Goal: Information Seeking & Learning: Understand process/instructions

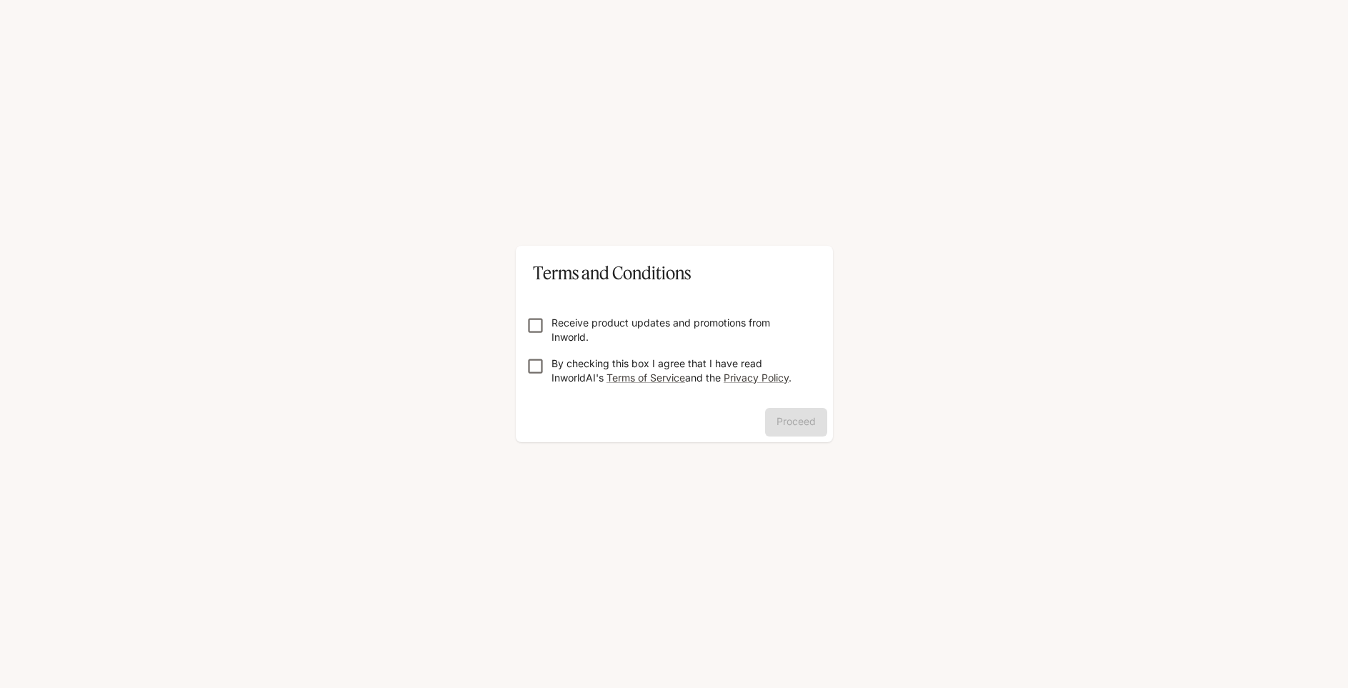
click at [536, 336] on label "Receive product updates and promotions from Inworld." at bounding box center [664, 330] width 291 height 29
click at [531, 336] on label "Receive product updates and promotions from Inworld." at bounding box center [664, 330] width 291 height 29
click at [804, 425] on button "Proceed" at bounding box center [796, 422] width 62 height 29
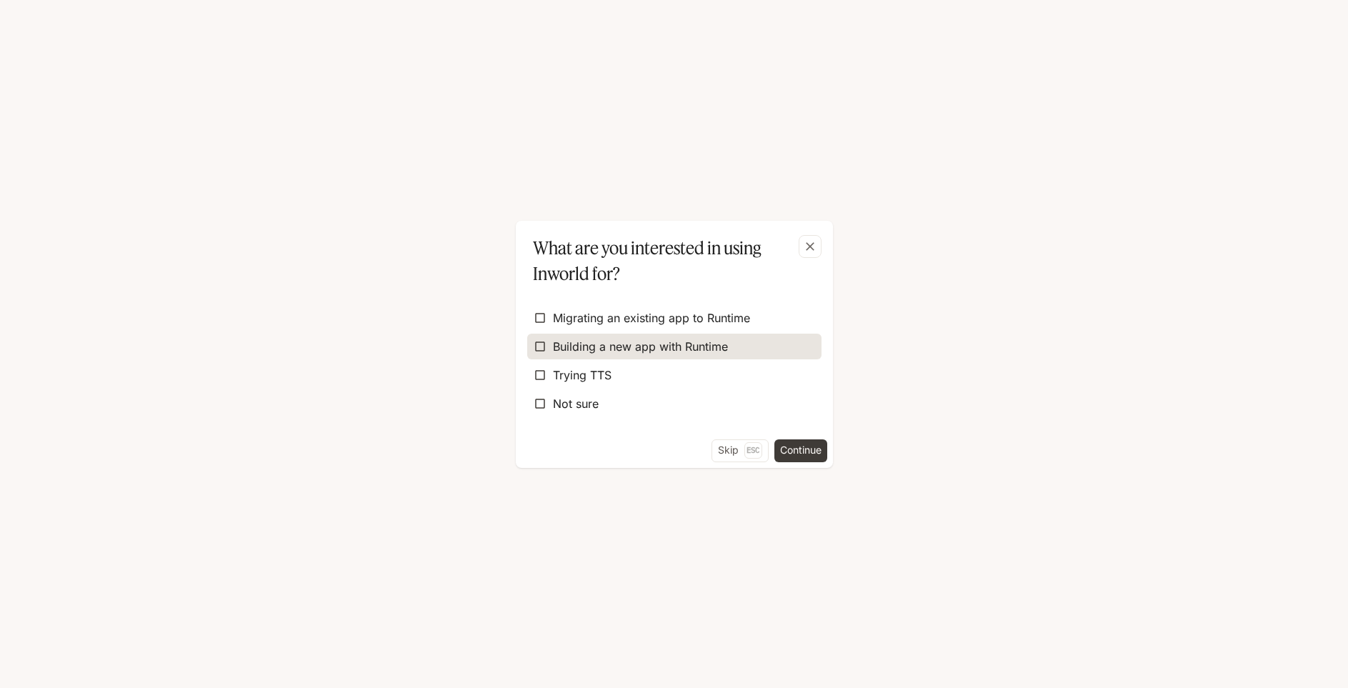
click at [732, 345] on label "Building a new app with Runtime" at bounding box center [674, 347] width 294 height 26
click at [805, 454] on button "Continue" at bounding box center [800, 450] width 53 height 23
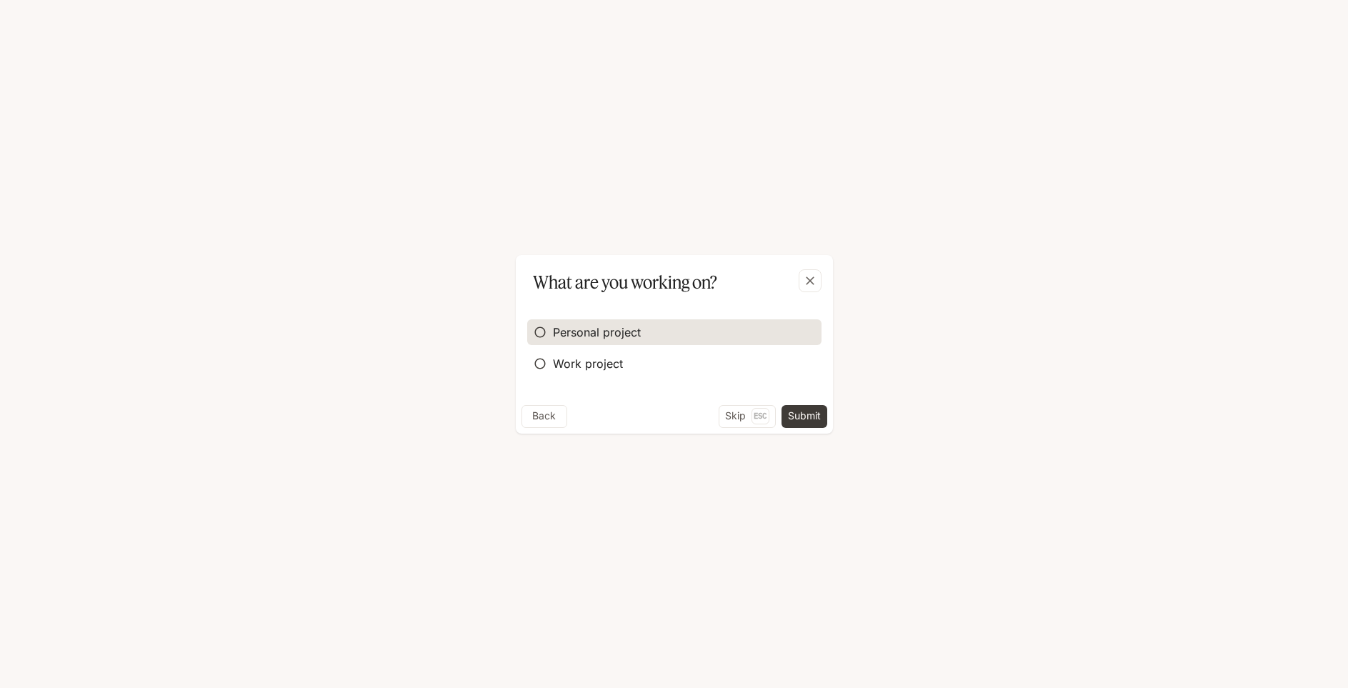
click at [630, 342] on label "Personal project" at bounding box center [674, 332] width 294 height 26
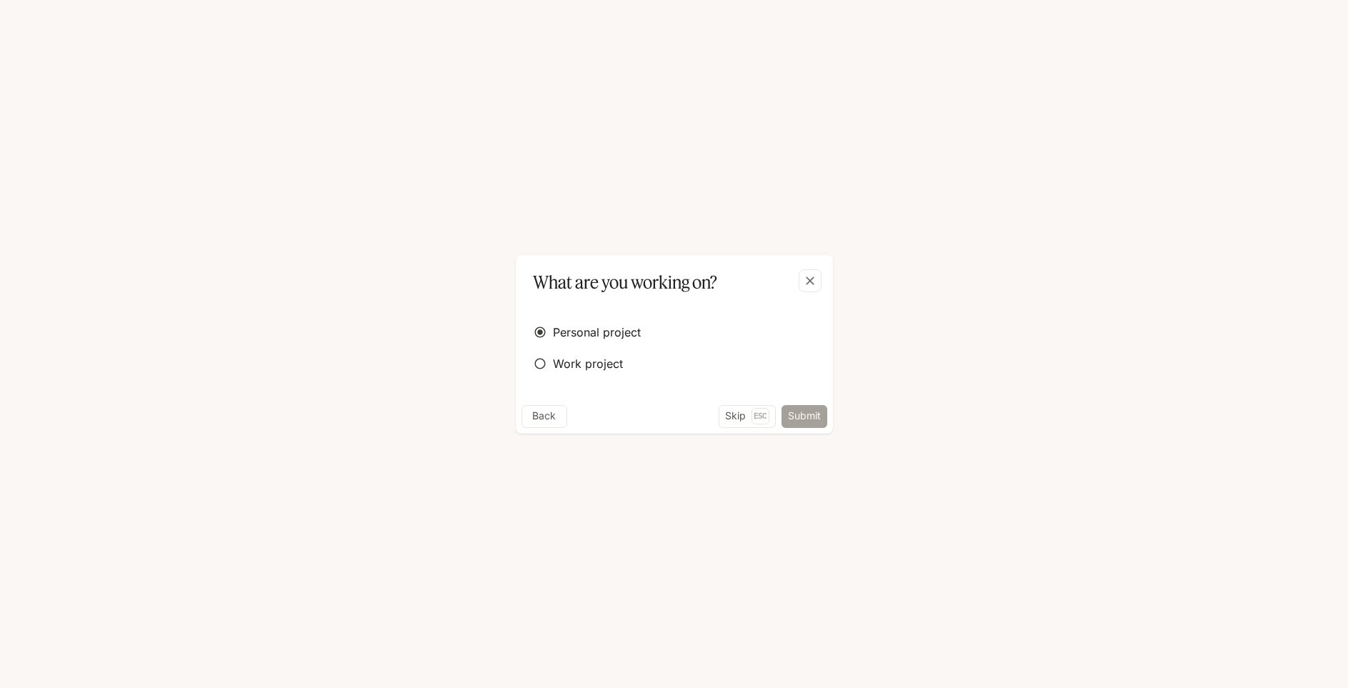
click at [799, 424] on button "Submit" at bounding box center [804, 416] width 46 height 23
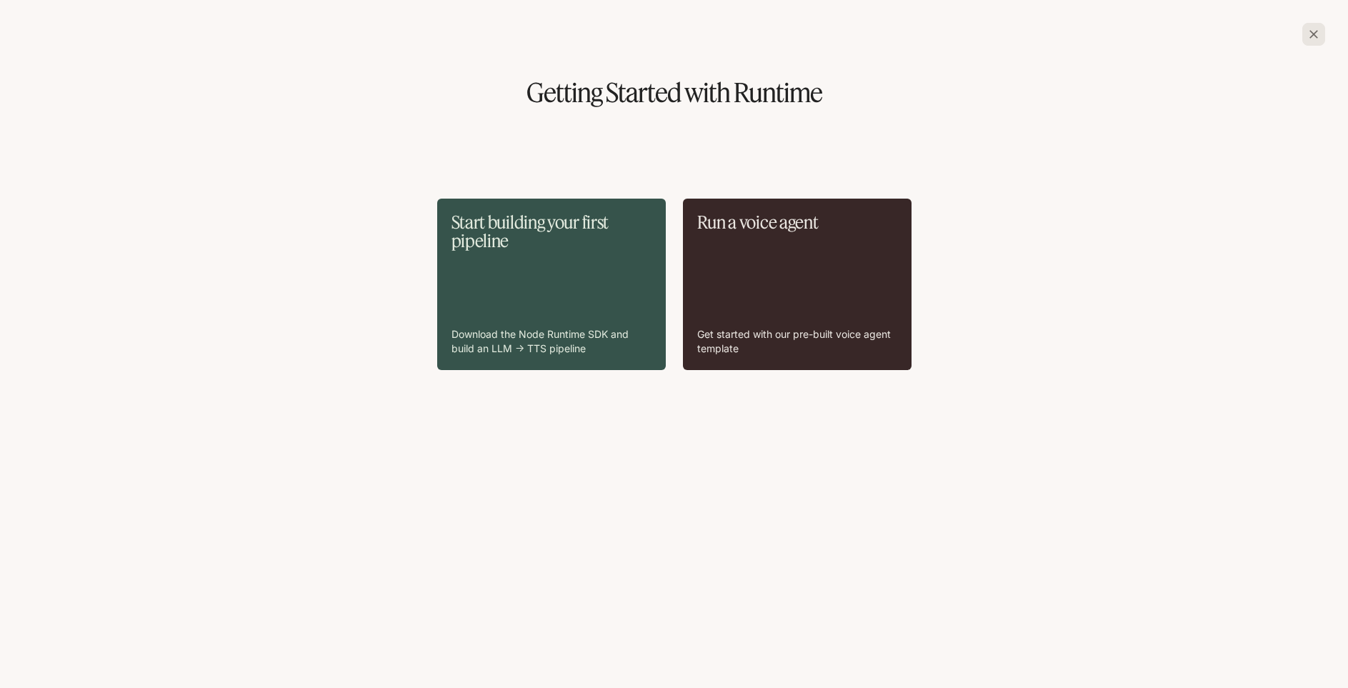
click at [788, 312] on div "Run a voice agent Get started with our pre-built voice agent template" at bounding box center [797, 284] width 200 height 143
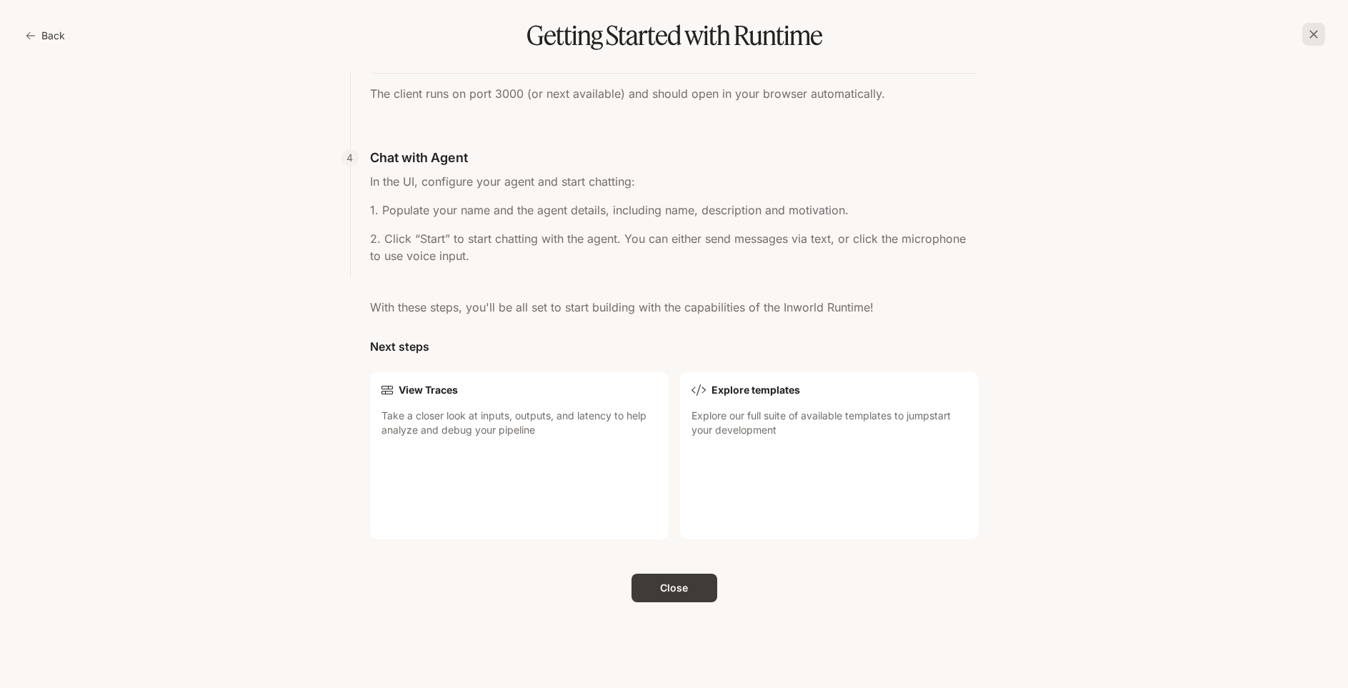
scroll to position [856, 0]
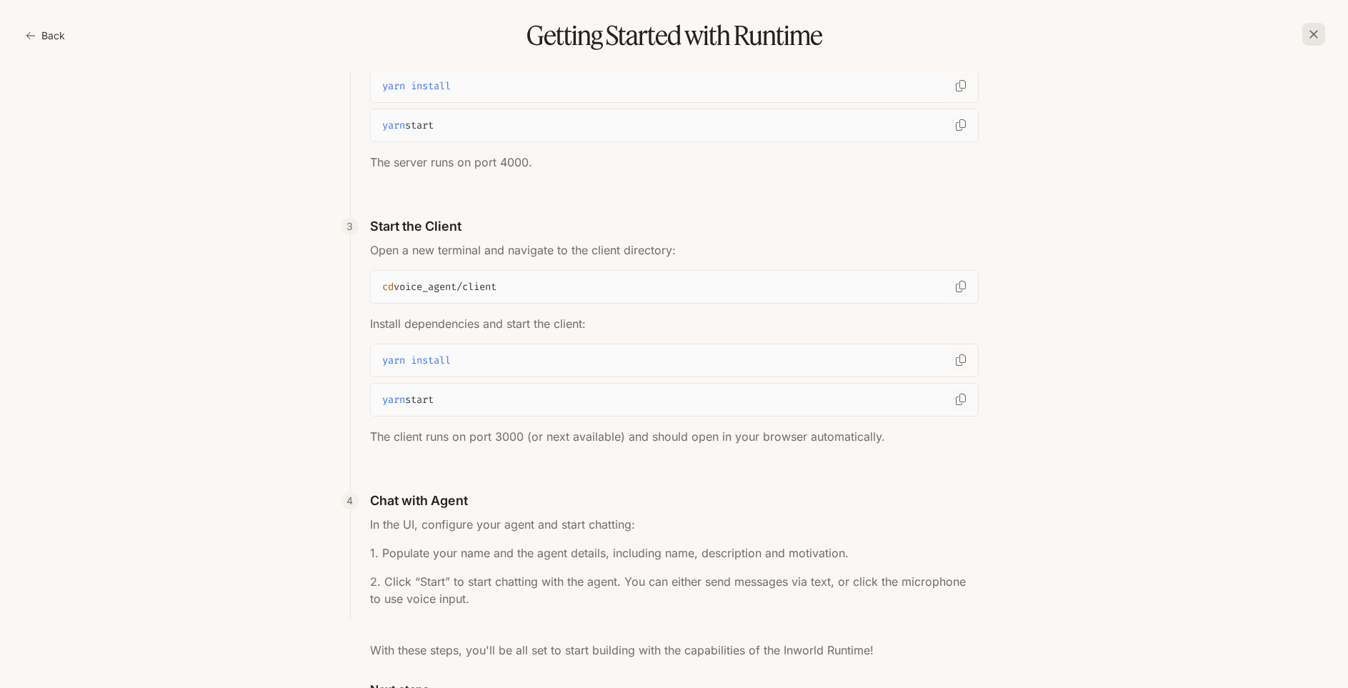
click at [54, 36] on button "Back" at bounding box center [47, 35] width 48 height 29
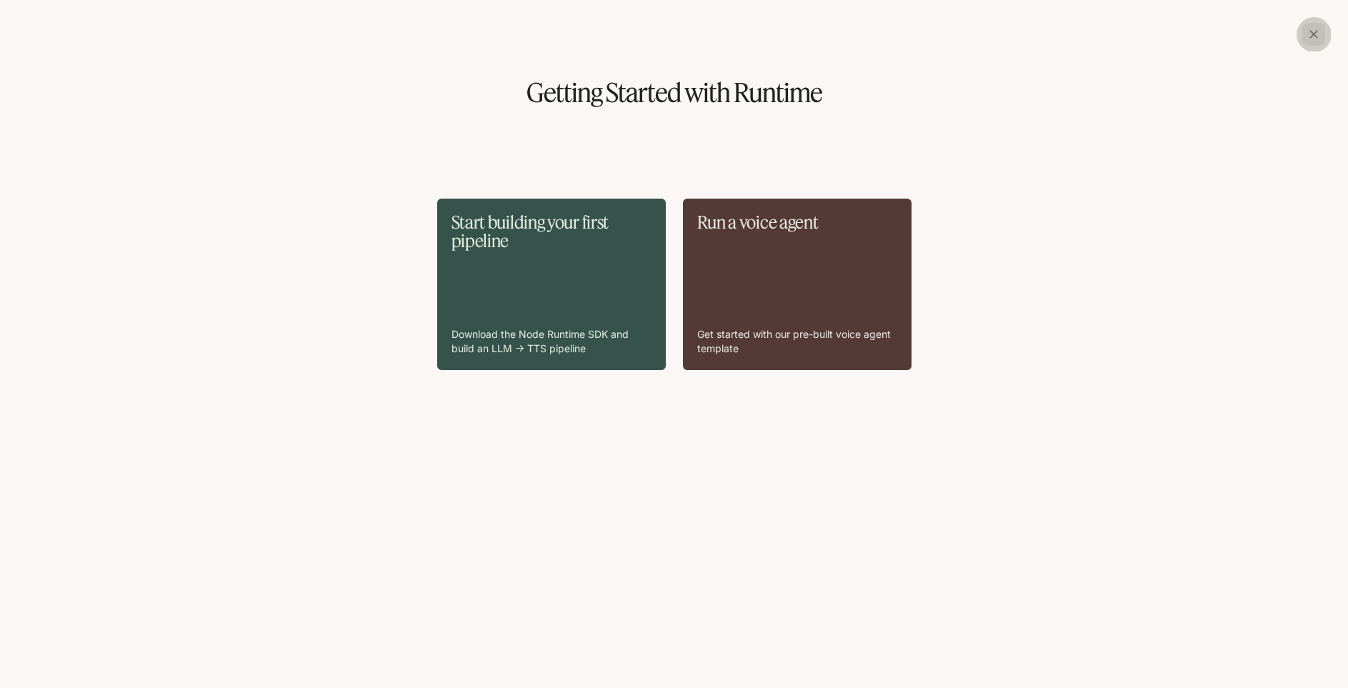
click at [1312, 40] on icon "button" at bounding box center [1313, 34] width 14 height 14
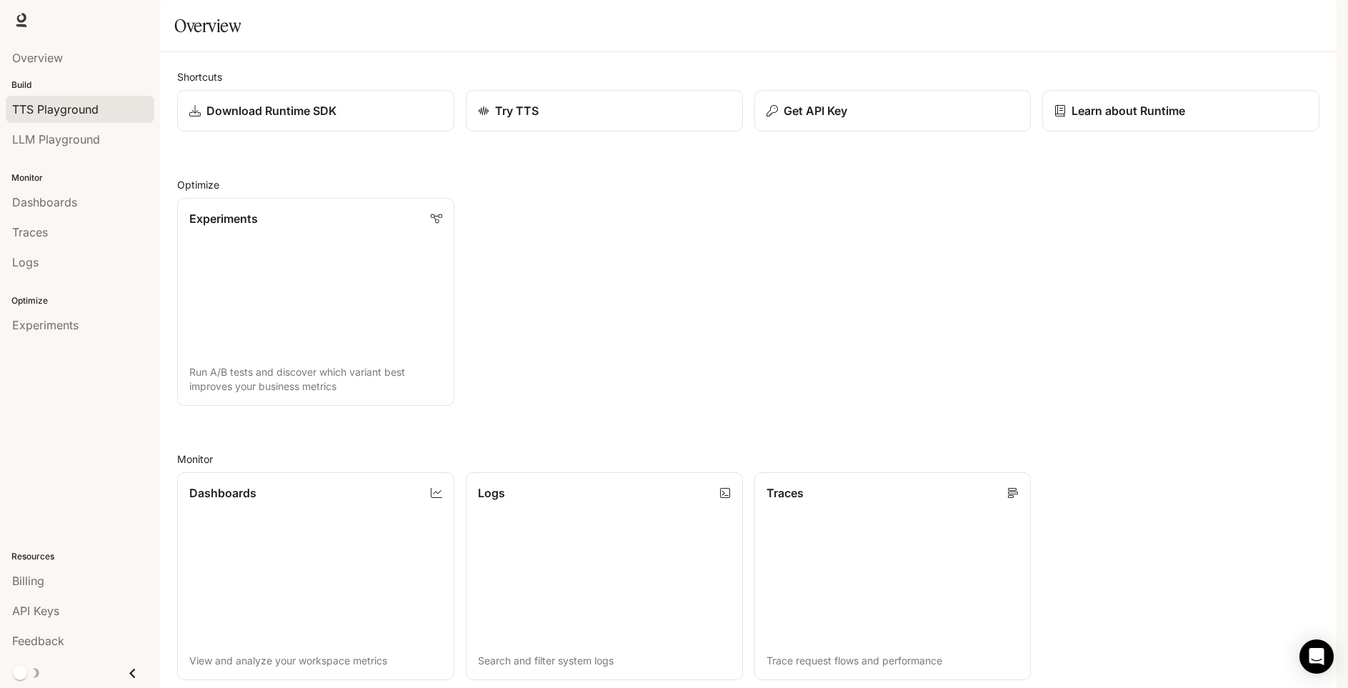
click at [114, 116] on div "TTS Playground" at bounding box center [80, 109] width 136 height 17
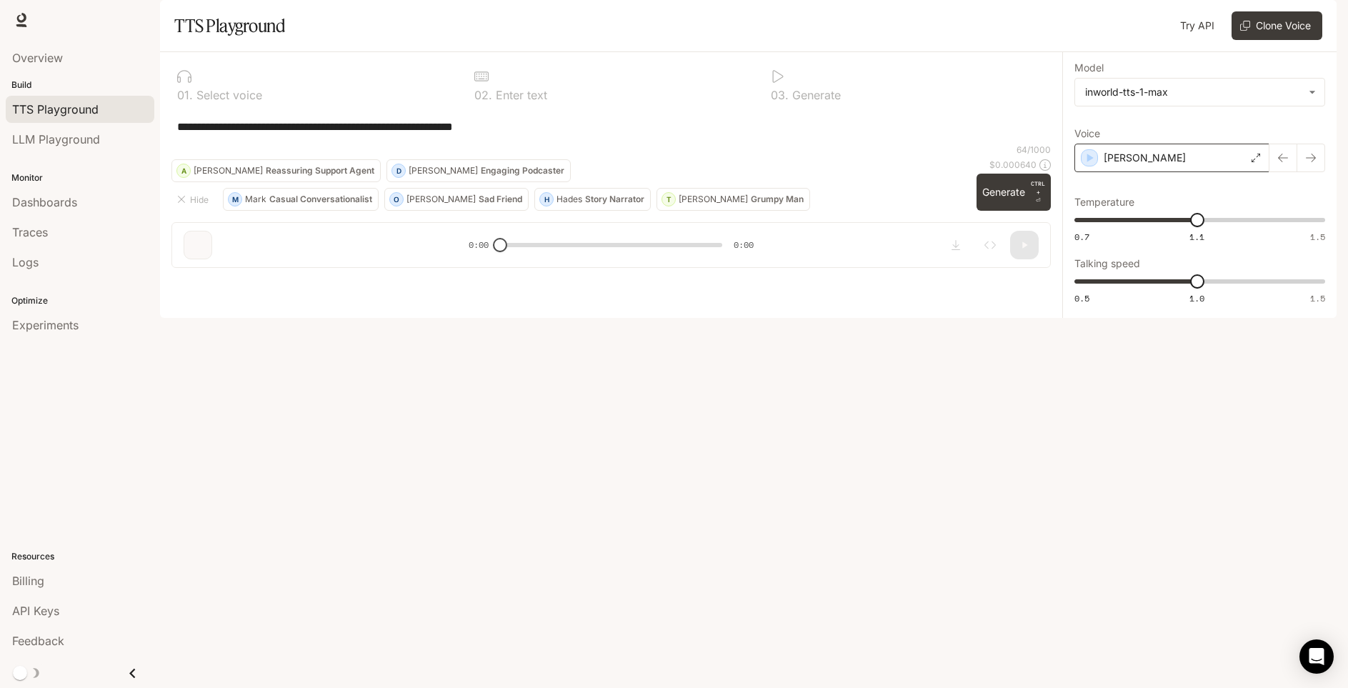
click at [1194, 172] on div "[PERSON_NAME]" at bounding box center [1171, 158] width 195 height 29
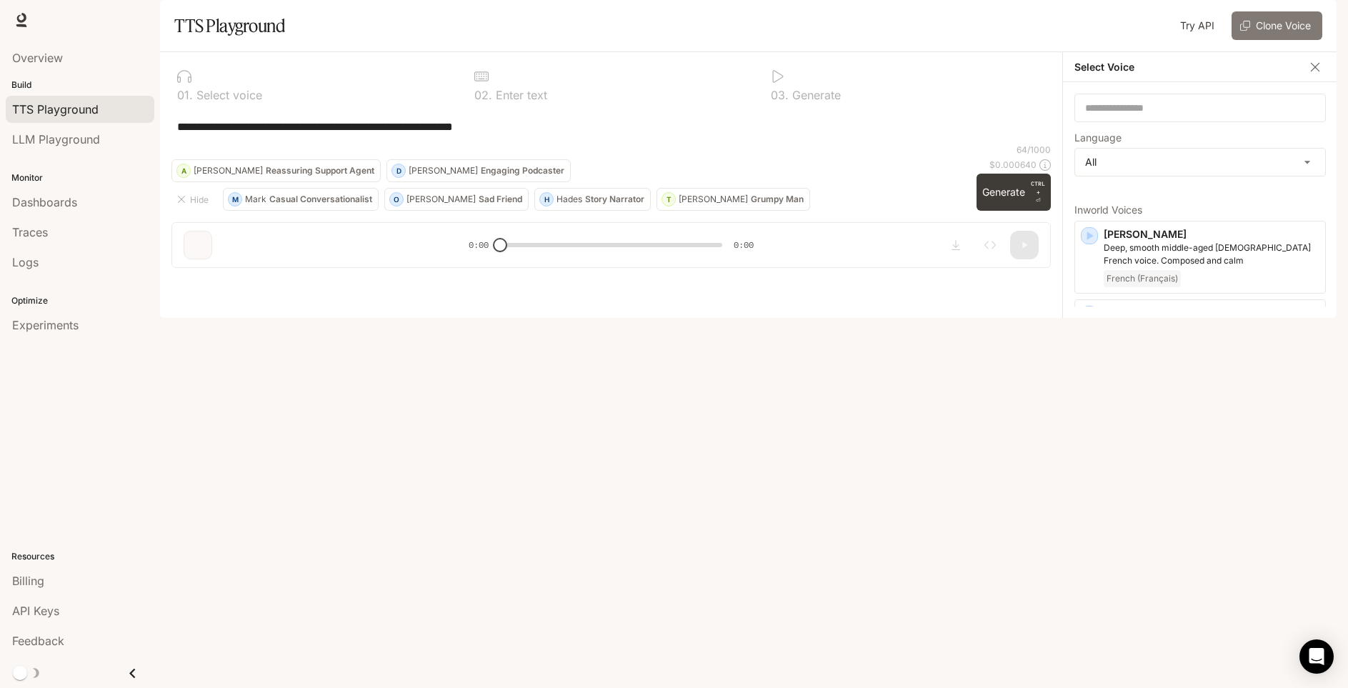
click at [1260, 40] on button "Clone Voice" at bounding box center [1276, 25] width 91 height 29
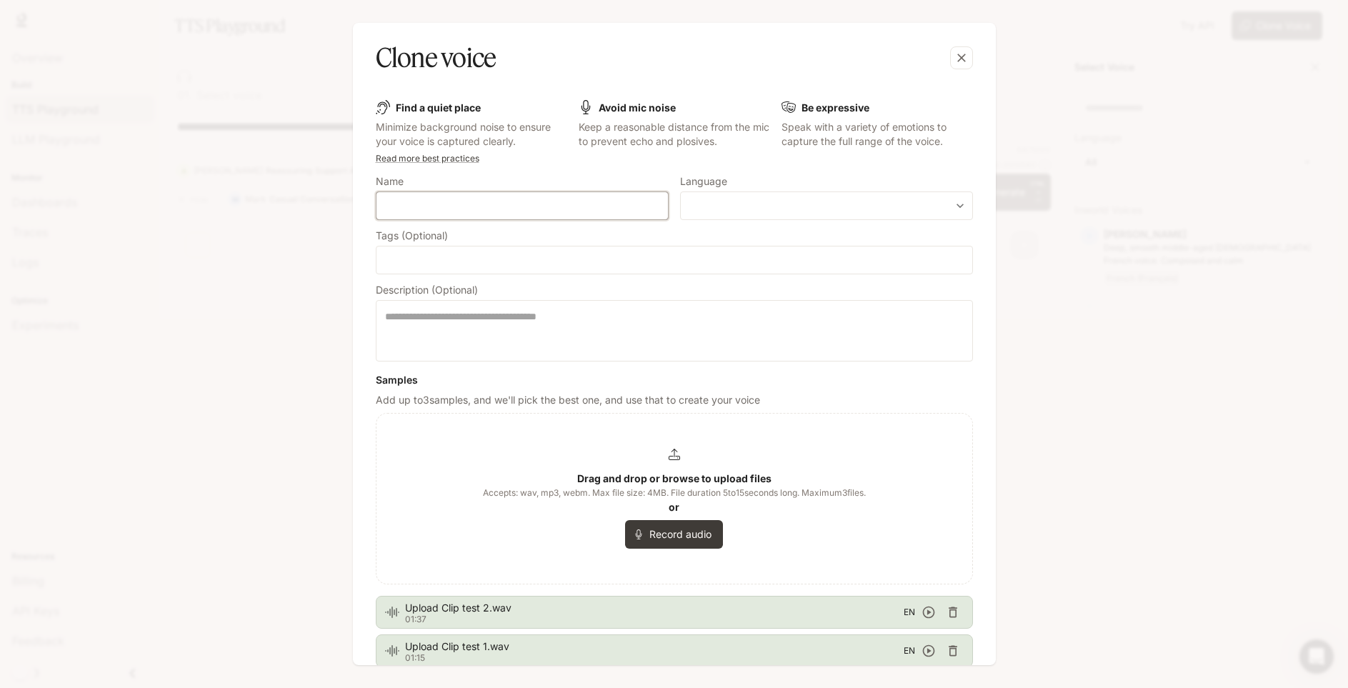
click at [471, 207] on input "text" at bounding box center [521, 206] width 291 height 14
type input "******"
click at [702, 214] on div "​ ​" at bounding box center [826, 205] width 293 height 29
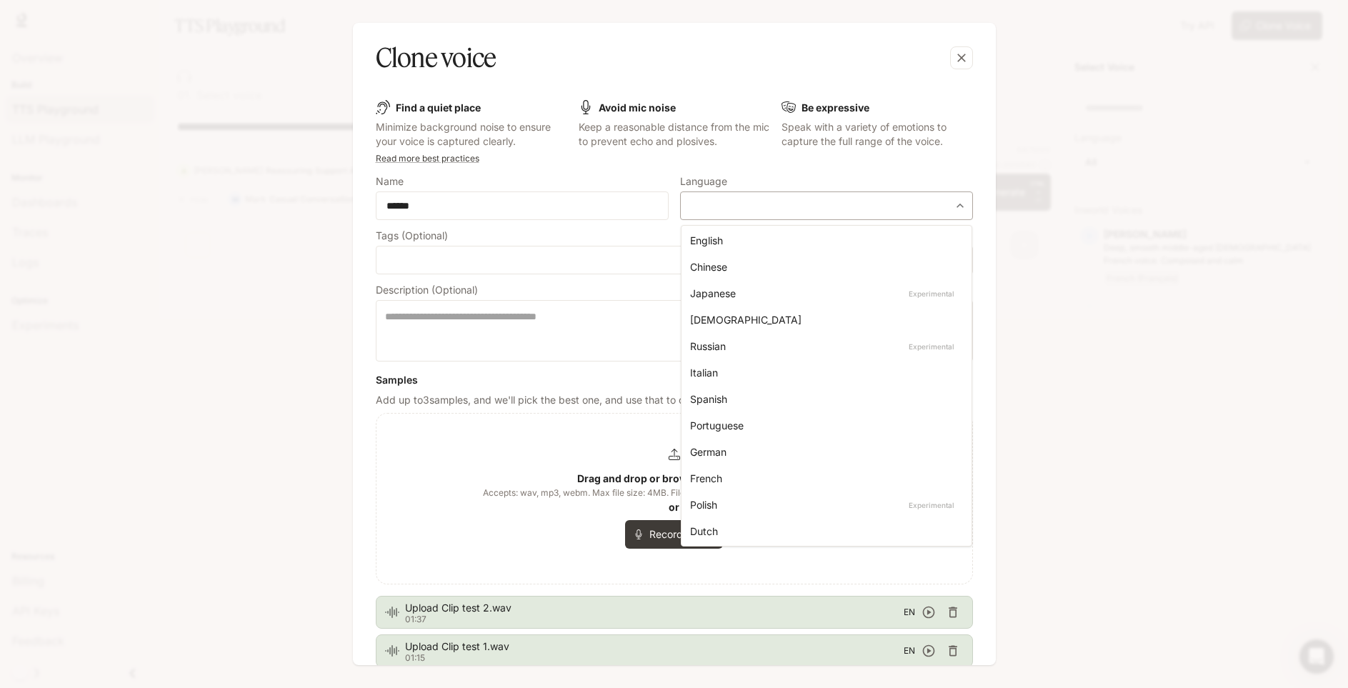
click at [715, 207] on body "**********" at bounding box center [674, 344] width 1348 height 688
click at [716, 247] on div "English" at bounding box center [823, 240] width 267 height 15
type input "*****"
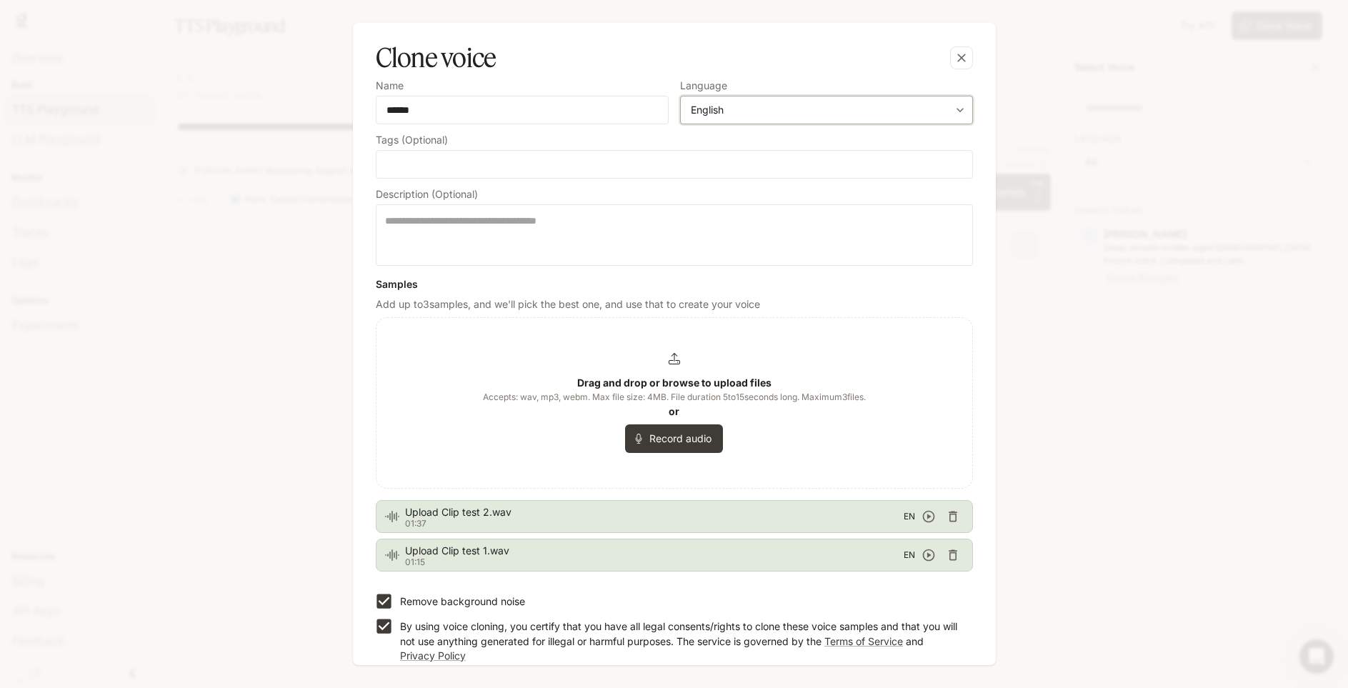
scroll to position [145, 0]
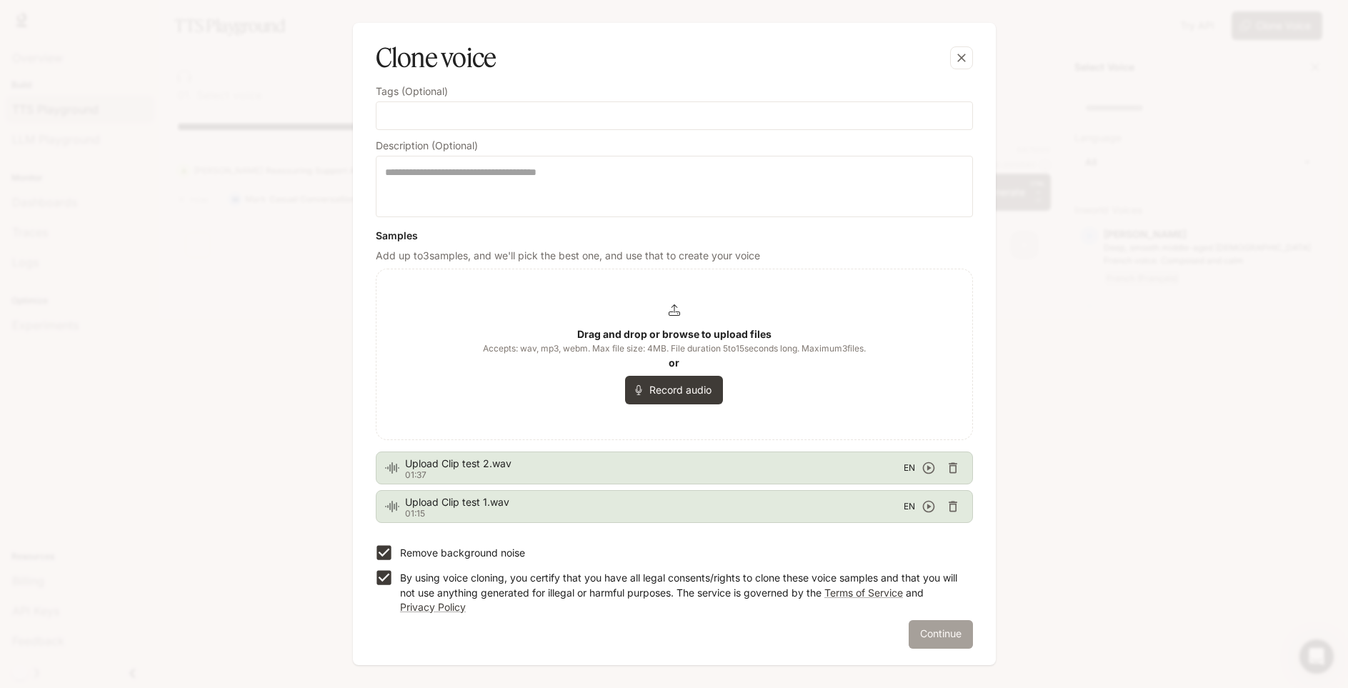
click at [959, 635] on button "Continue" at bounding box center [941, 634] width 64 height 29
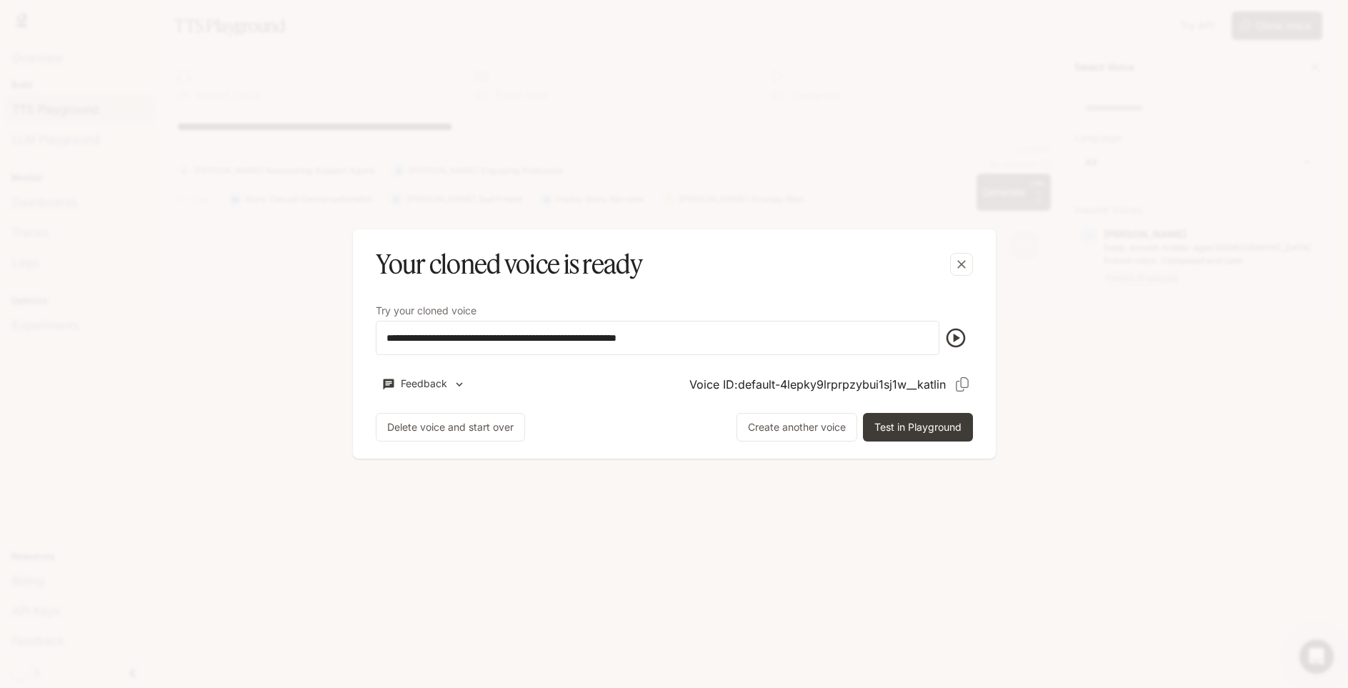
scroll to position [0, 0]
click at [955, 341] on icon "button" at bounding box center [955, 338] width 19 height 19
click at [967, 265] on icon "button" at bounding box center [961, 264] width 14 height 14
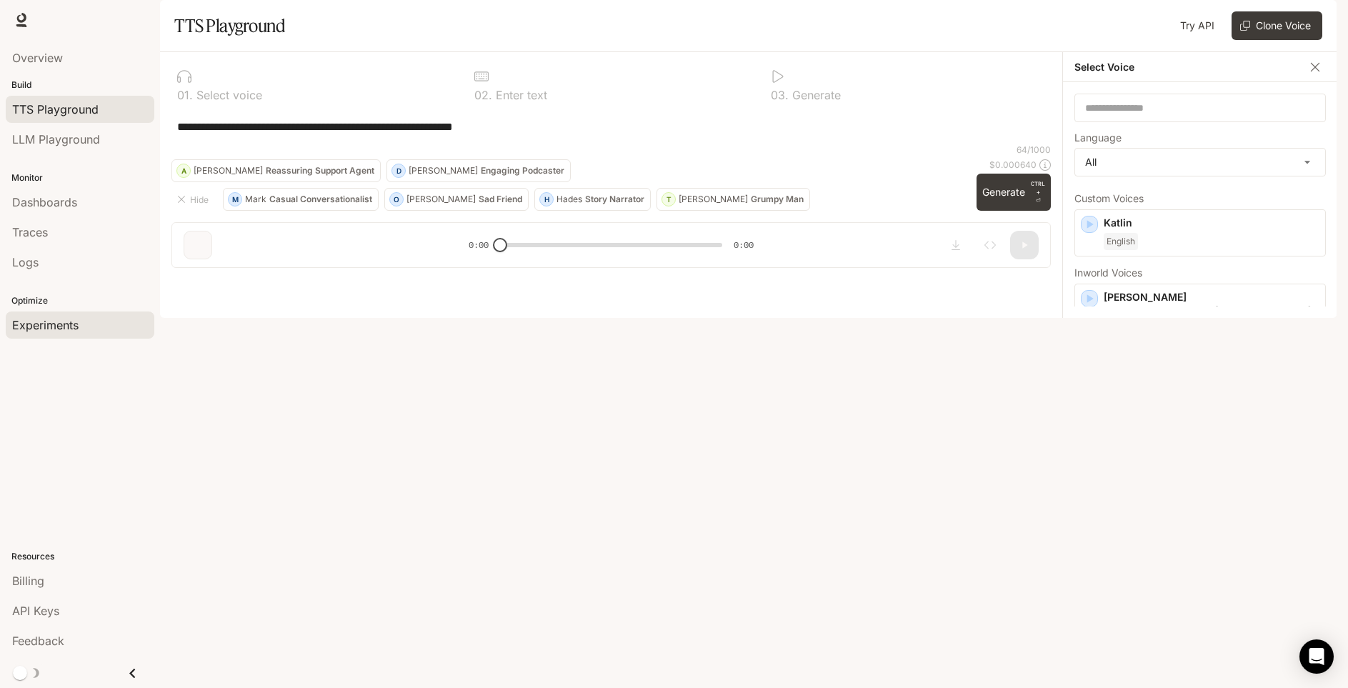
click at [108, 332] on div "Experiments" at bounding box center [80, 324] width 136 height 17
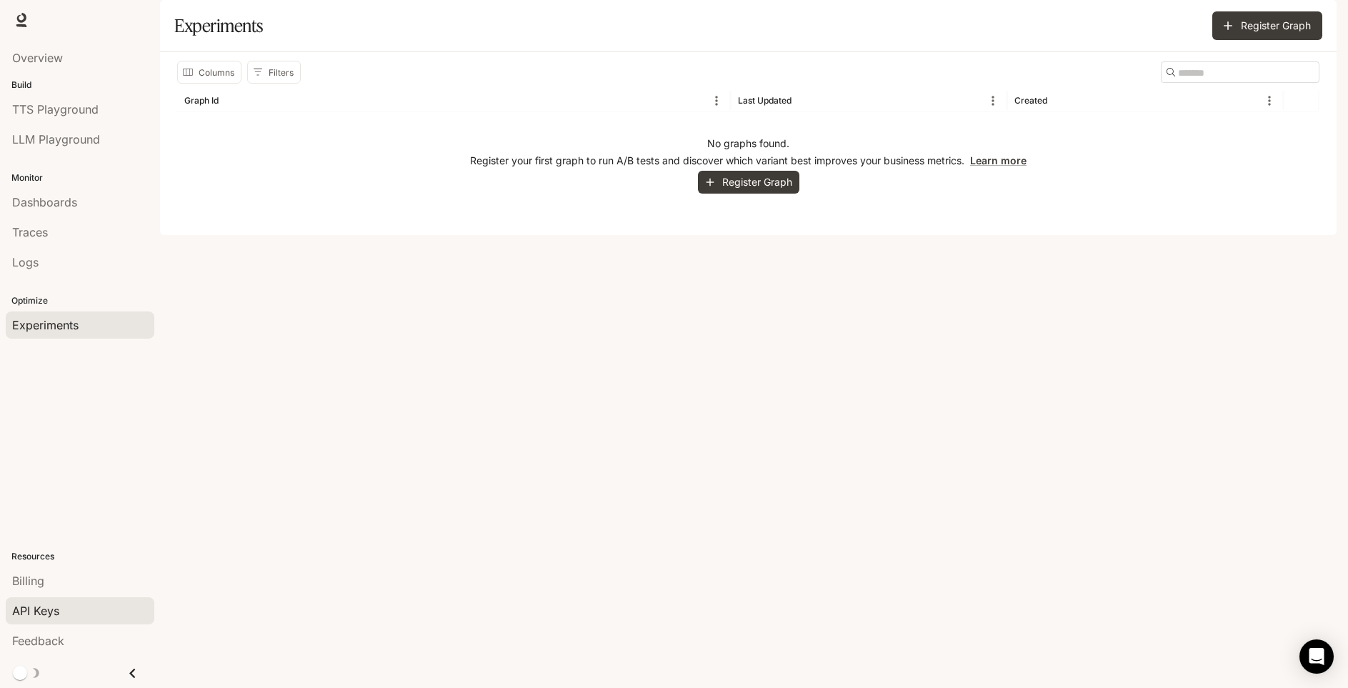
click at [35, 605] on span "API Keys" at bounding box center [35, 610] width 47 height 17
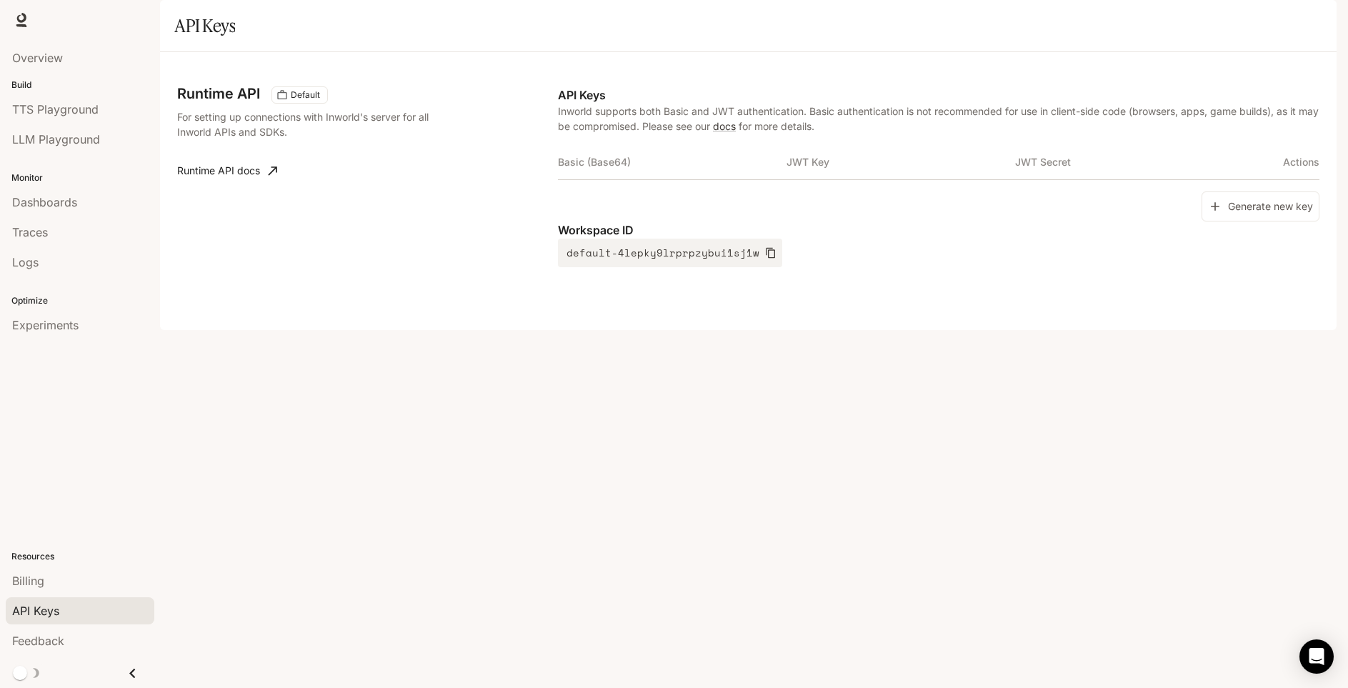
click at [242, 185] on link "Runtime API docs" at bounding box center [226, 170] width 111 height 29
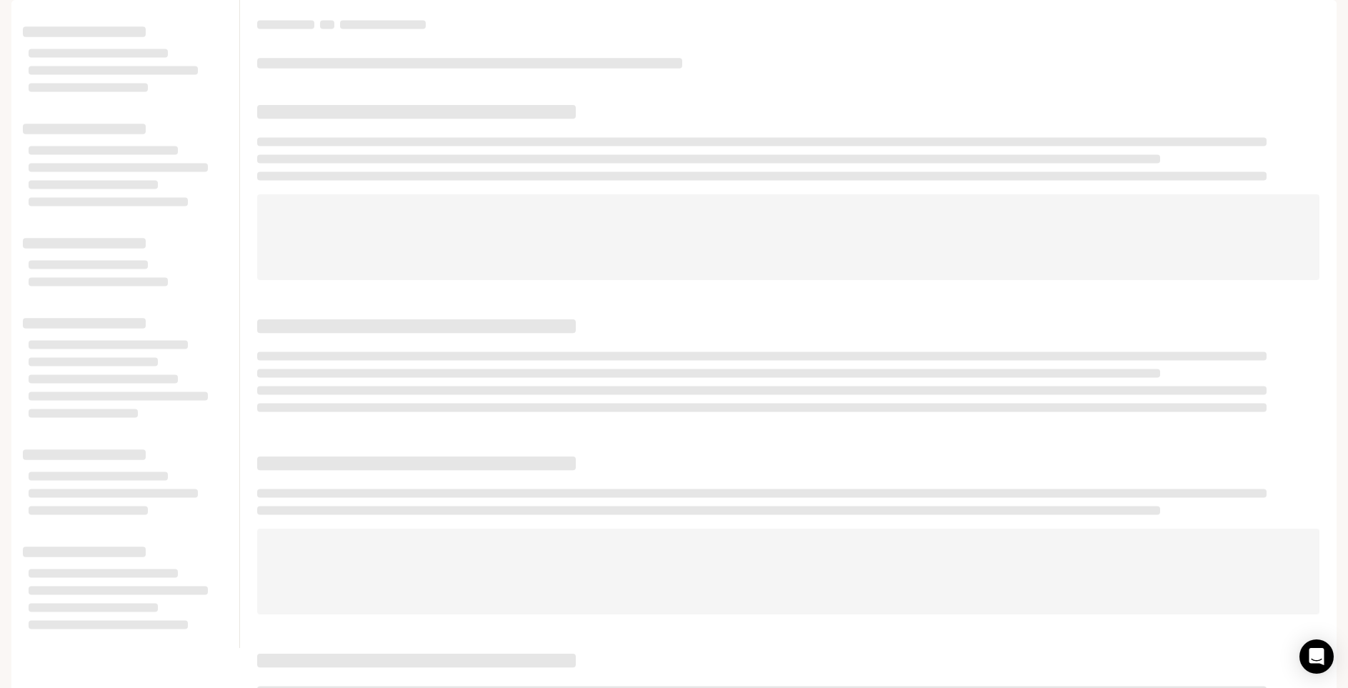
click at [1195, 21] on span "Runtime" at bounding box center [1182, 20] width 38 height 18
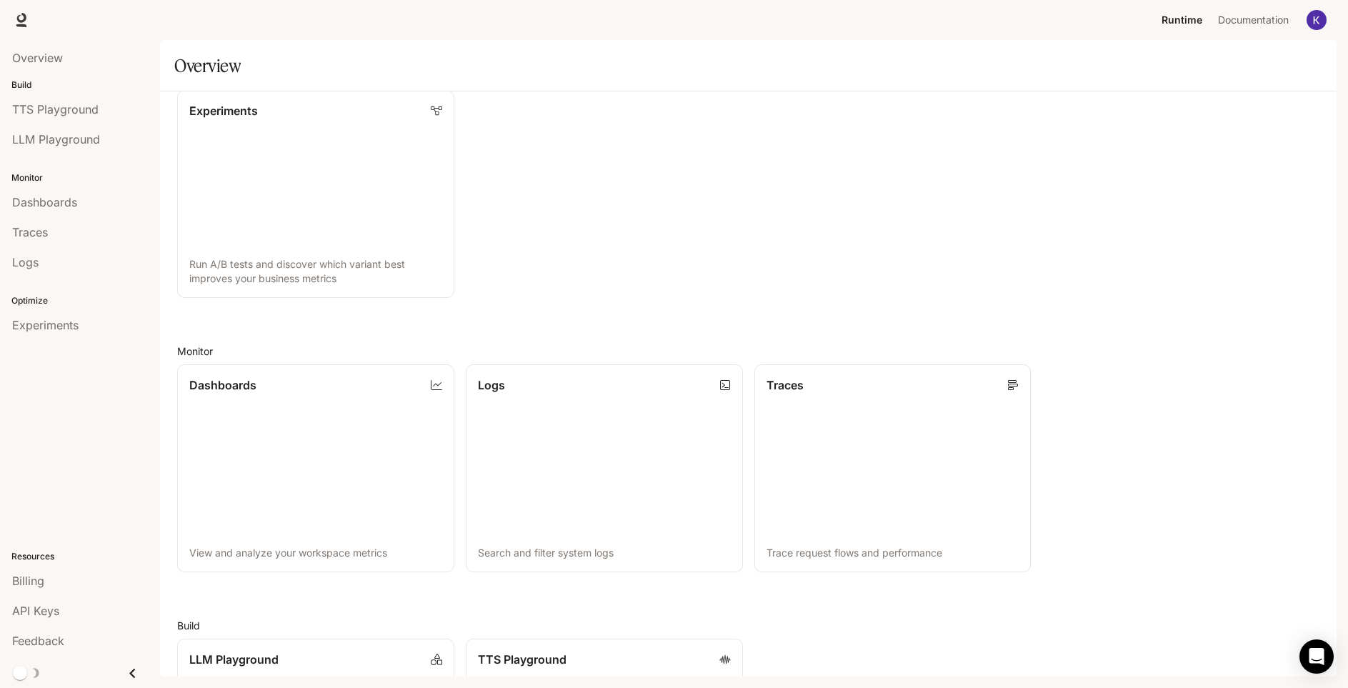
scroll to position [77, 0]
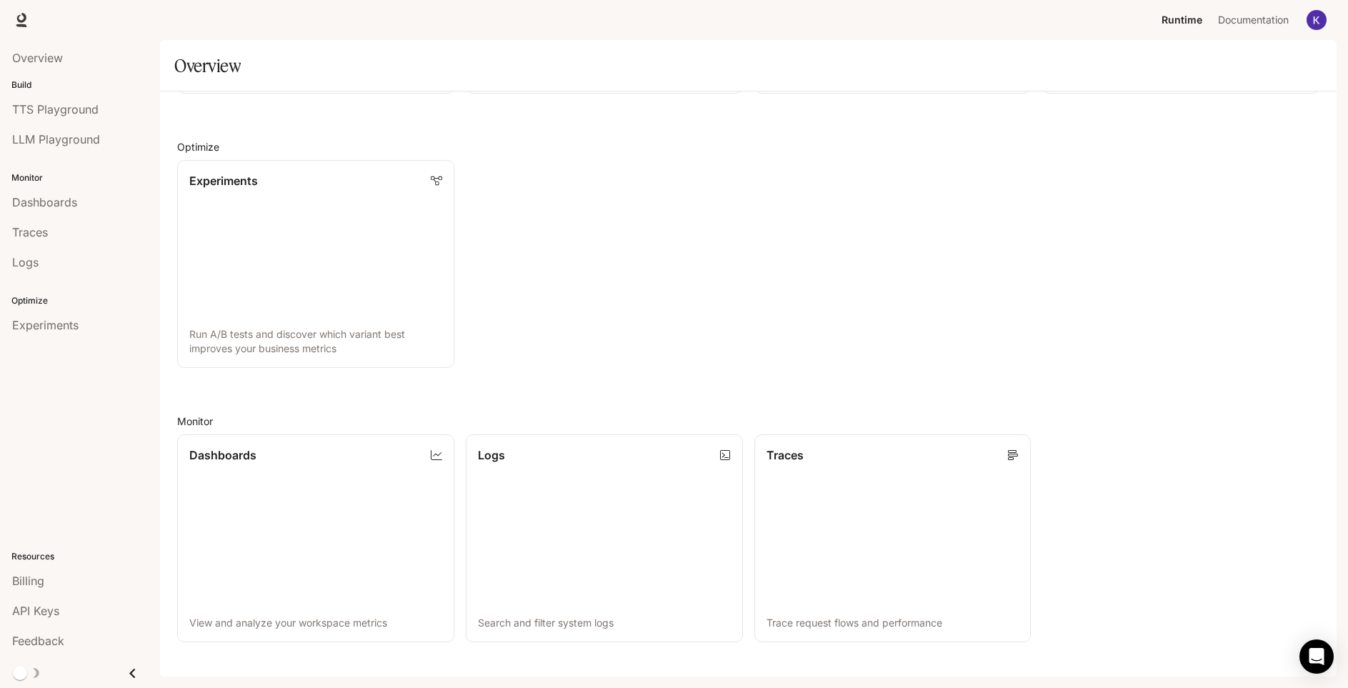
click at [65, 218] on li "Traces" at bounding box center [80, 232] width 160 height 30
click at [65, 213] on link "Dashboards" at bounding box center [80, 202] width 149 height 27
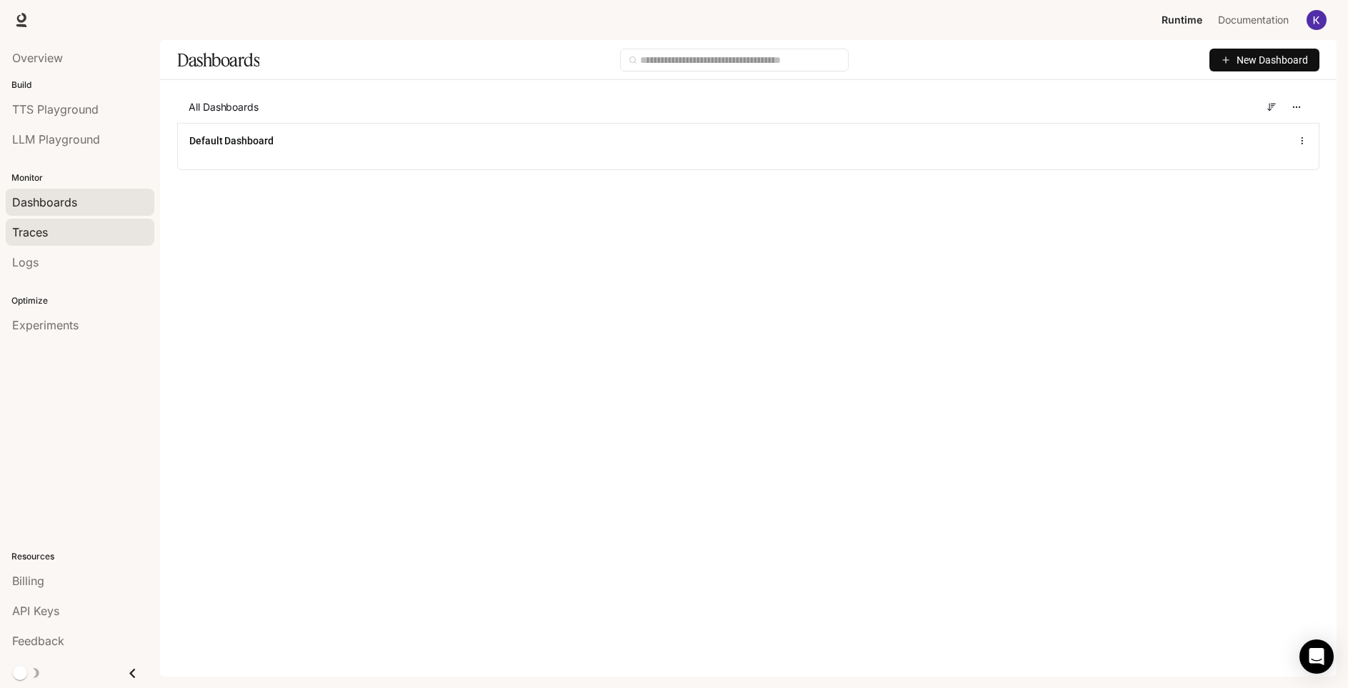
click at [47, 238] on span "Traces" at bounding box center [30, 232] width 36 height 17
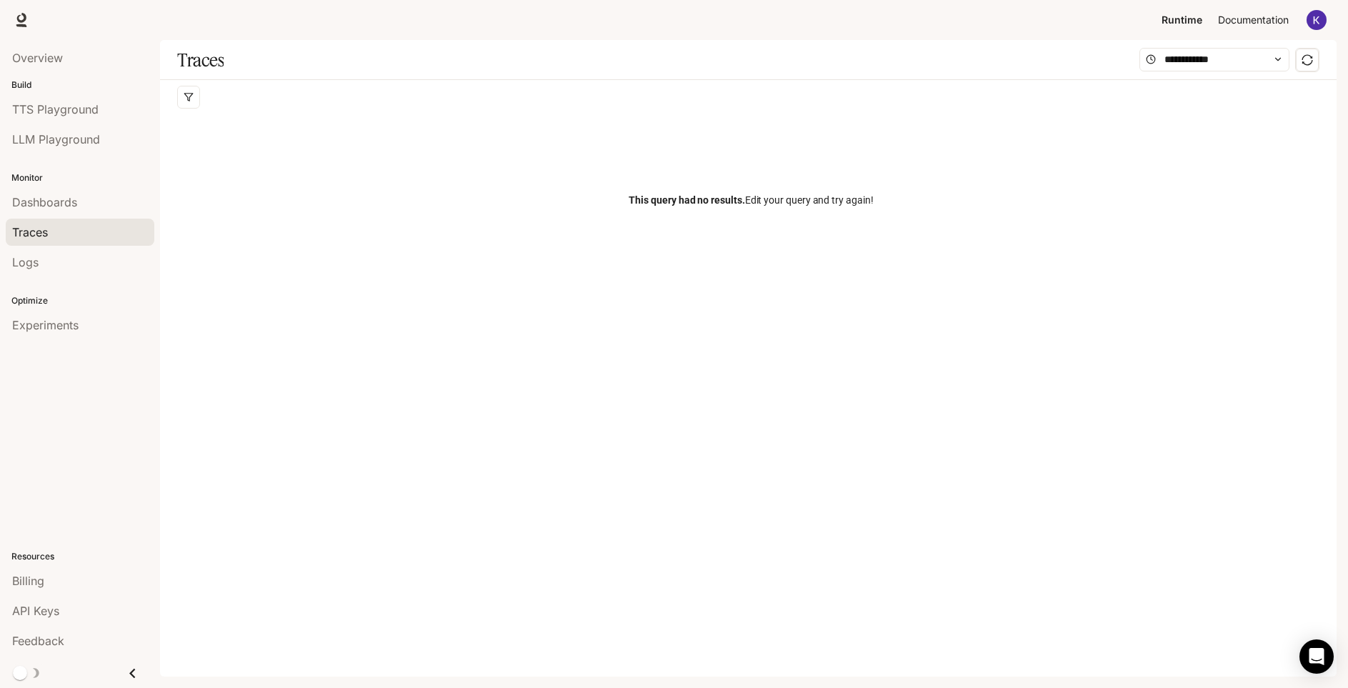
click at [1248, 22] on span "Documentation" at bounding box center [1253, 20] width 71 height 18
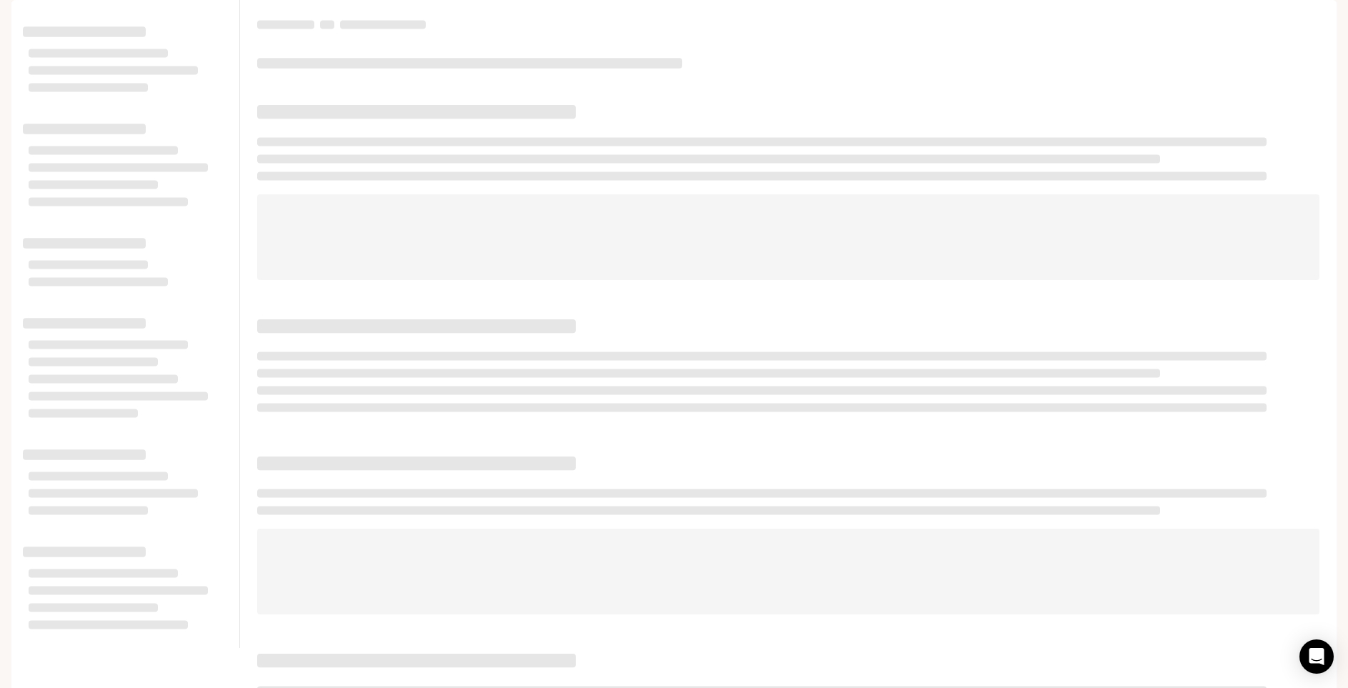
click at [461, 211] on div at bounding box center [788, 190] width 1062 height 180
click at [177, 161] on div at bounding box center [125, 165] width 205 height 91
click at [24, 21] on icon at bounding box center [21, 18] width 9 height 10
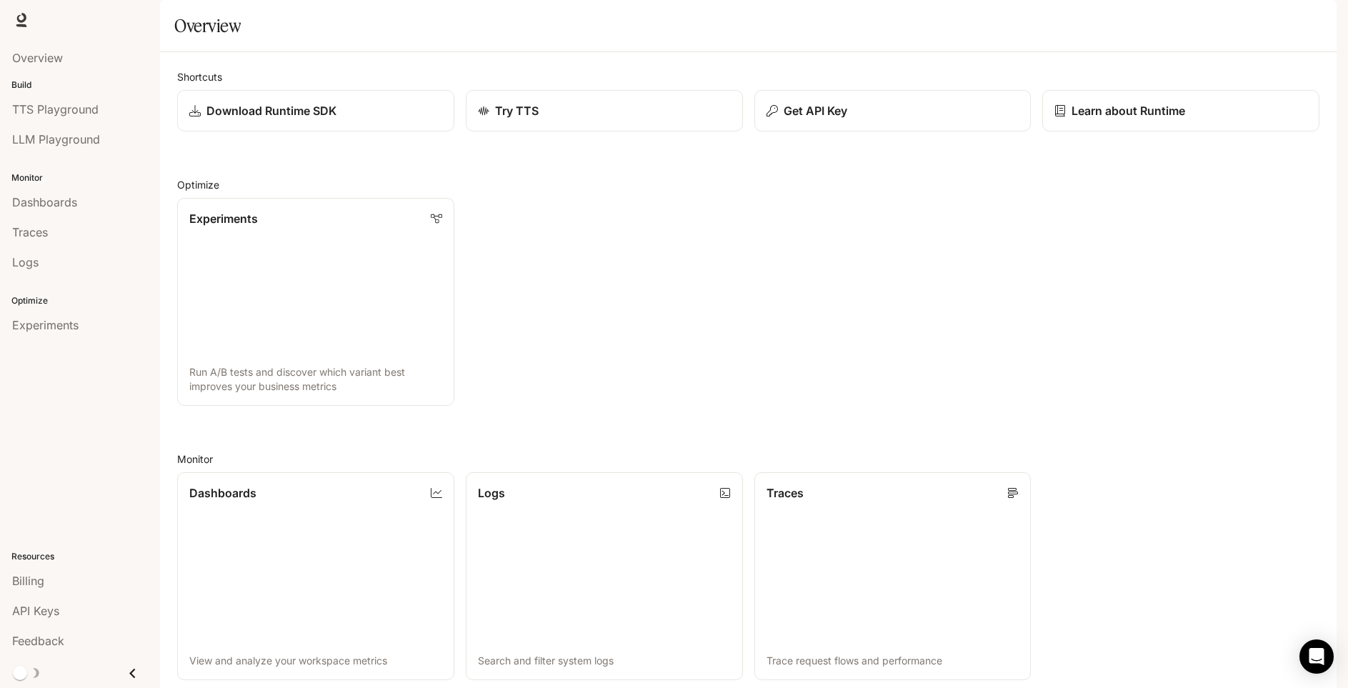
click at [1280, 24] on span "Documentation" at bounding box center [1253, 20] width 71 height 18
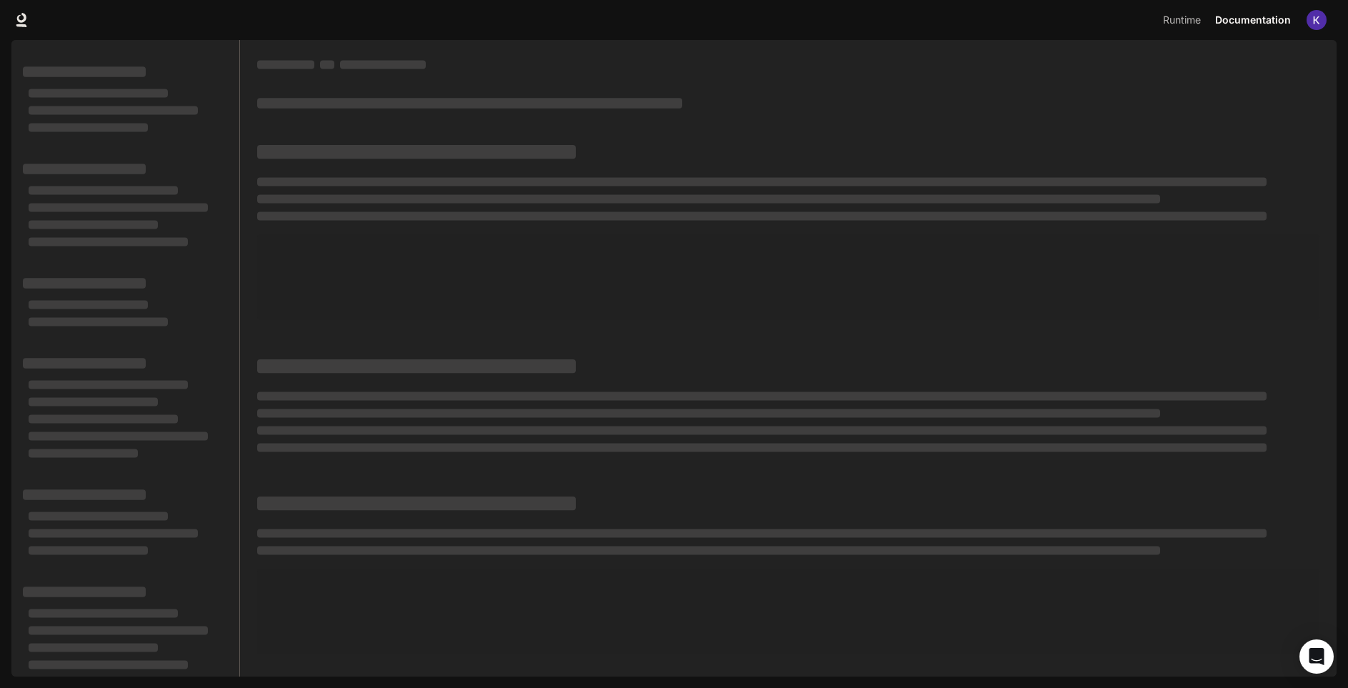
click at [926, 189] on div at bounding box center [788, 230] width 1062 height 180
